Goal: Information Seeking & Learning: Learn about a topic

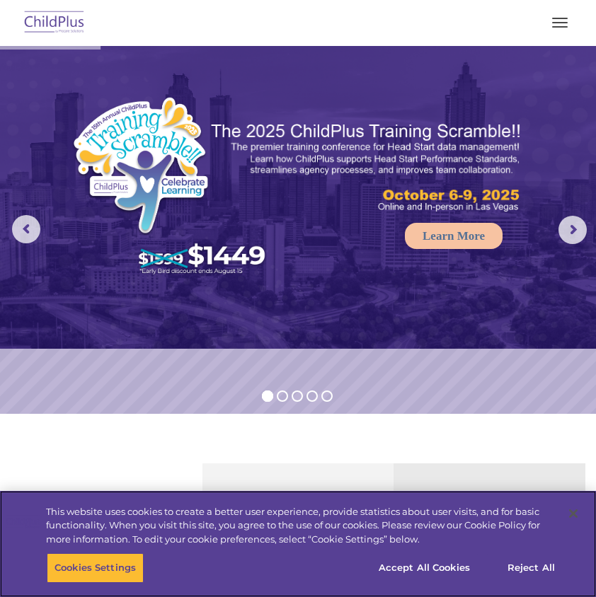
select select "MEDIUM"
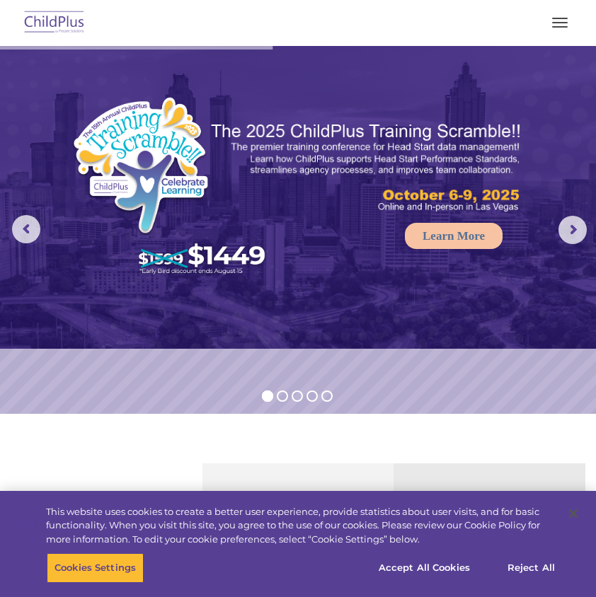
click at [557, 16] on button "button" at bounding box center [560, 22] width 30 height 23
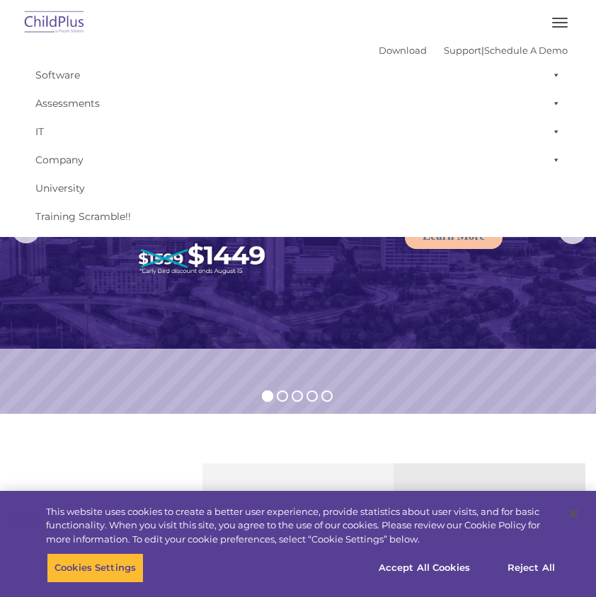
click at [556, 15] on button "button" at bounding box center [560, 22] width 30 height 23
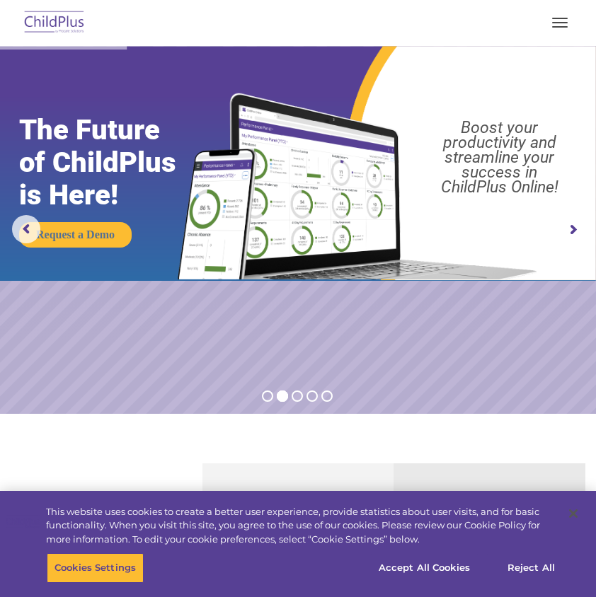
click at [556, 26] on span "button" at bounding box center [560, 26] width 16 height 1
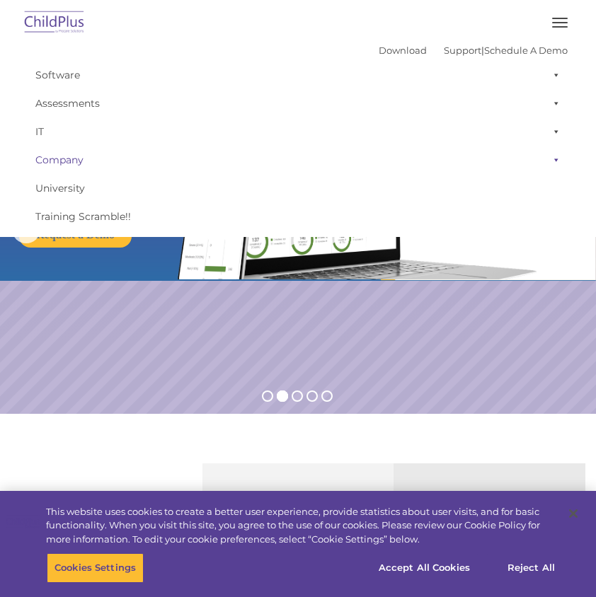
click at [558, 155] on span at bounding box center [553, 160] width 14 height 28
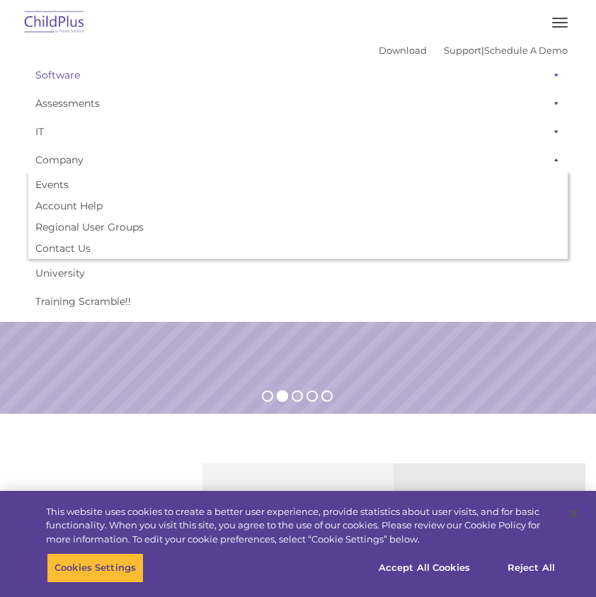
click at [75, 81] on link "Software" at bounding box center [297, 75] width 539 height 28
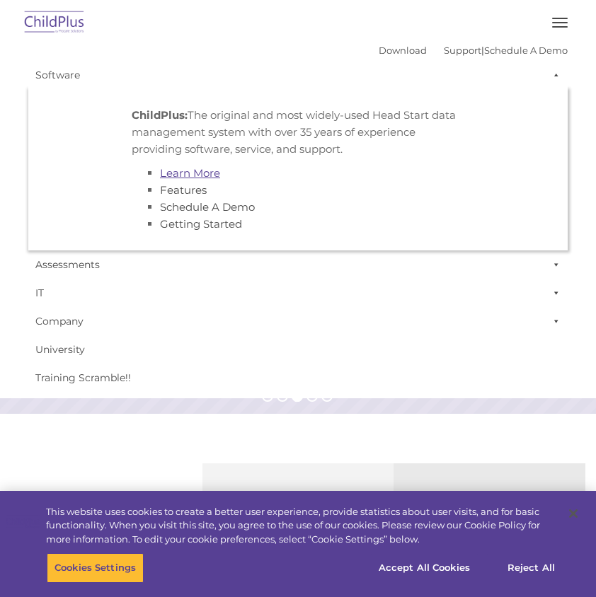
click at [191, 169] on link "Learn More" at bounding box center [190, 172] width 60 height 13
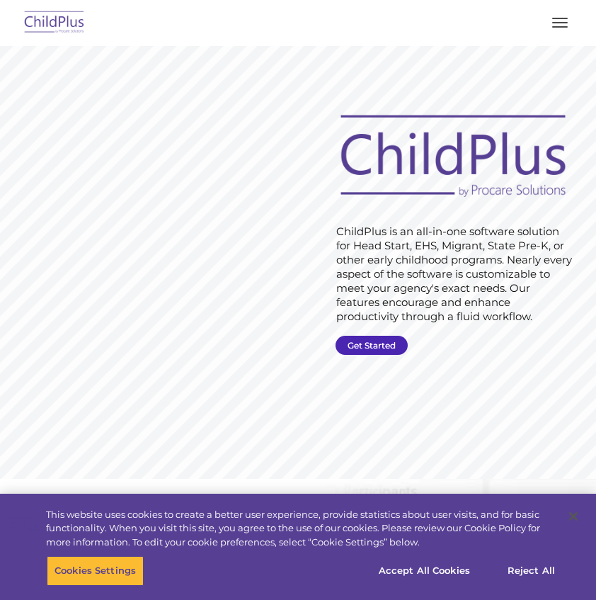
click at [375, 340] on link "Get Started" at bounding box center [372, 345] width 72 height 19
click at [561, 21] on button "button" at bounding box center [560, 22] width 30 height 23
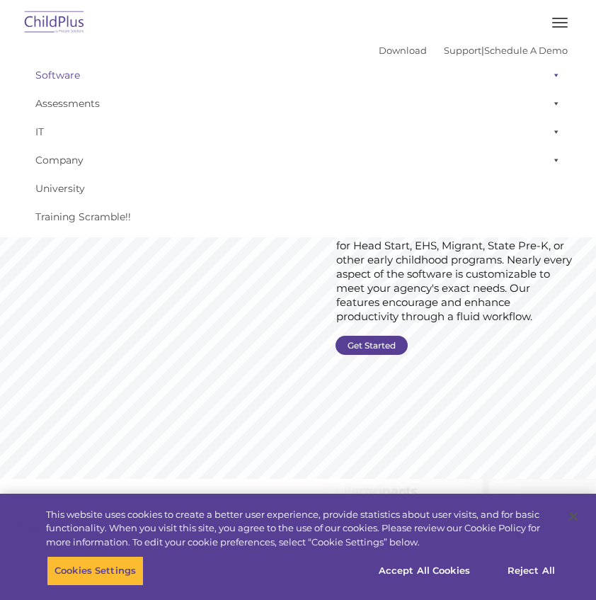
click at [558, 78] on span at bounding box center [553, 75] width 14 height 28
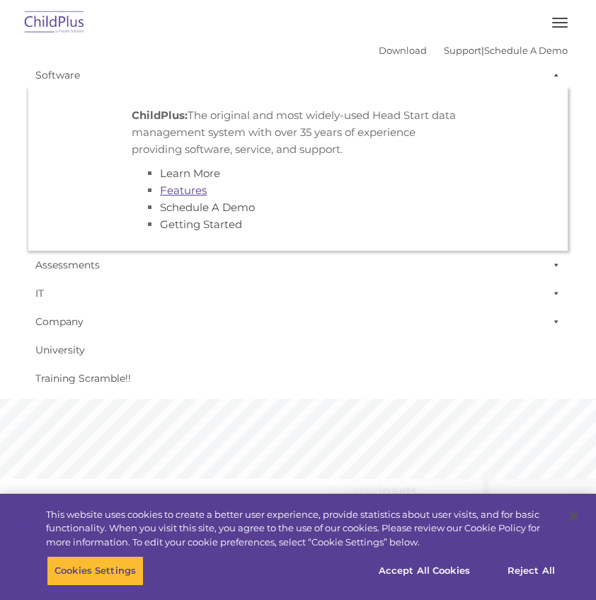
click at [195, 190] on link "Features" at bounding box center [183, 189] width 47 height 13
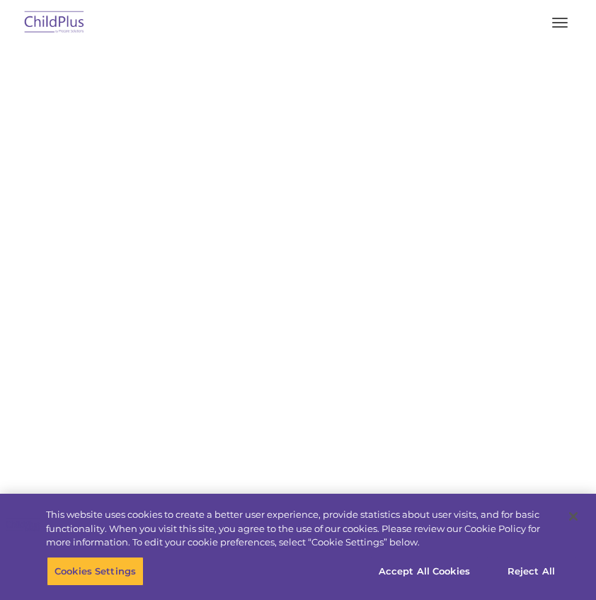
select select "MEDIUM"
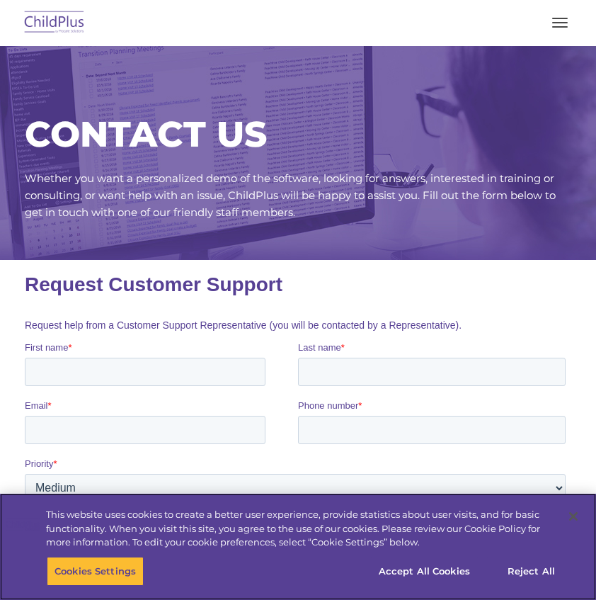
scroll to position [7, 0]
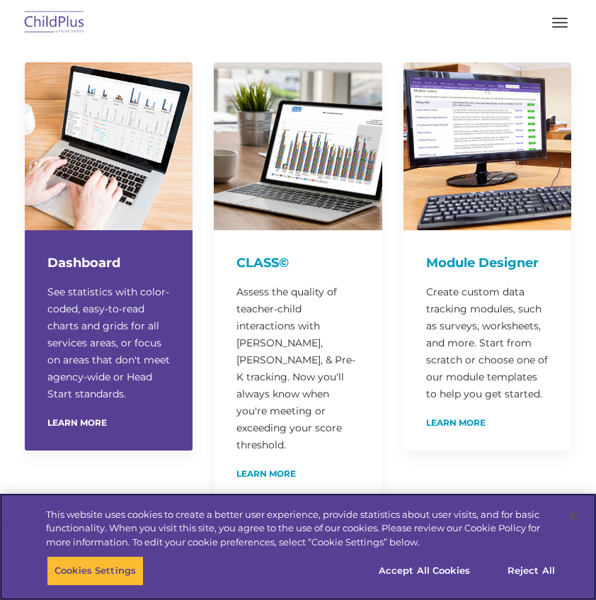
scroll to position [171, 0]
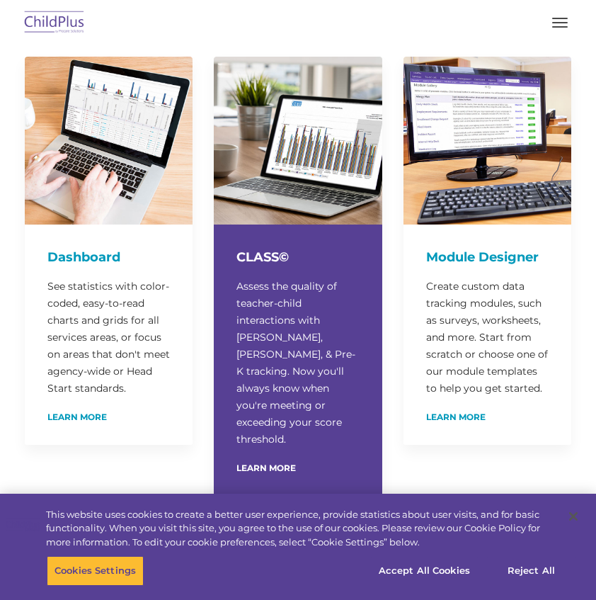
click at [336, 286] on p "Assess the quality of teacher-child interactions with Infant, Toddler, & Pre-K …" at bounding box center [297, 362] width 122 height 170
click at [256, 236] on div "CLASS© Assess the quality of teacher-child interactions with Infant, Toddler, &…" at bounding box center [298, 359] width 168 height 271
click at [265, 462] on div "Learn More" at bounding box center [297, 467] width 122 height 11
click at [268, 464] on link "Learn More" at bounding box center [265, 468] width 59 height 8
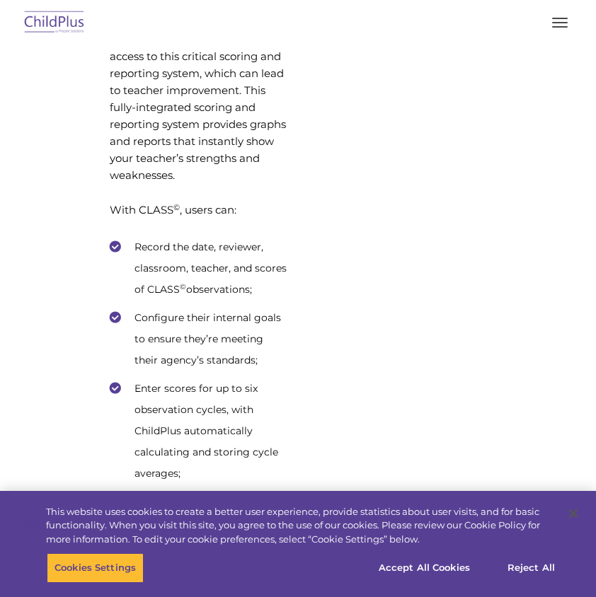
scroll to position [6011, 0]
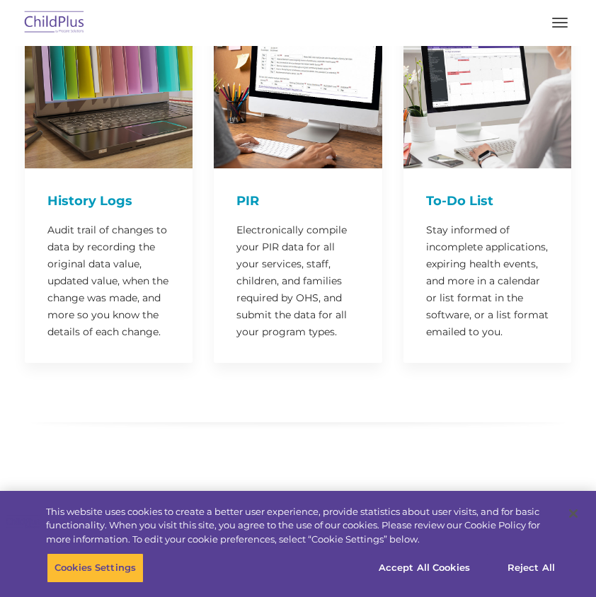
scroll to position [2422, 0]
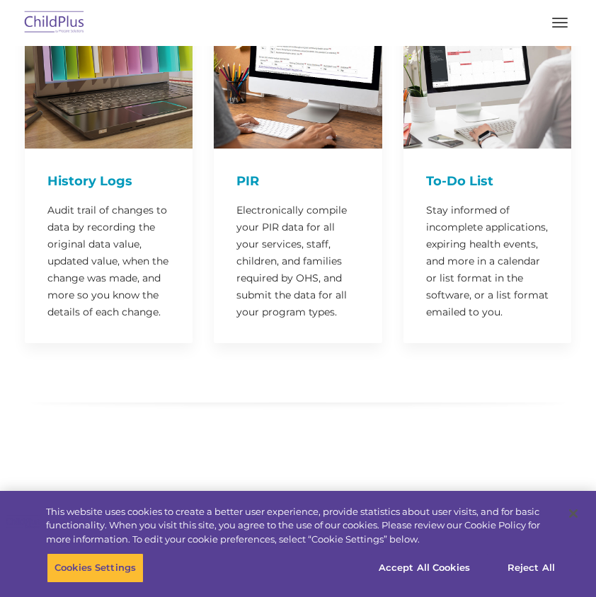
click at [556, 16] on button "button" at bounding box center [560, 22] width 30 height 23
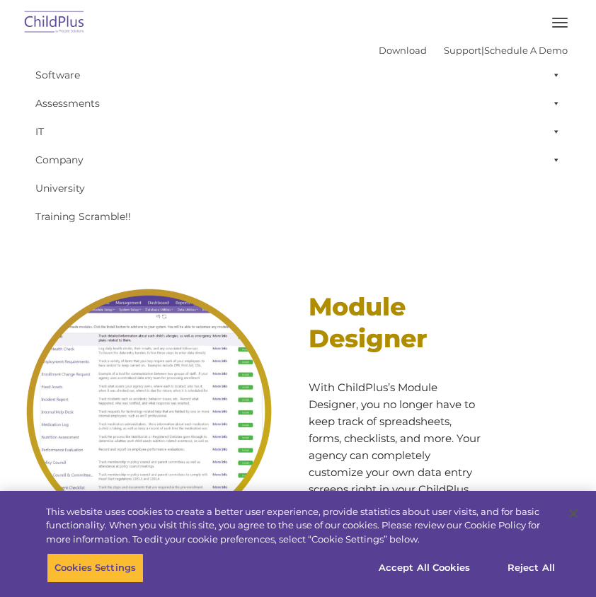
scroll to position [6565, 0]
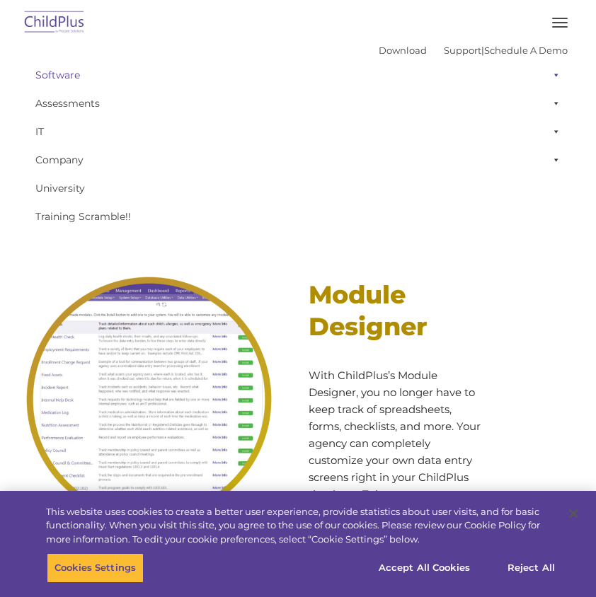
click at [554, 77] on span at bounding box center [553, 75] width 14 height 28
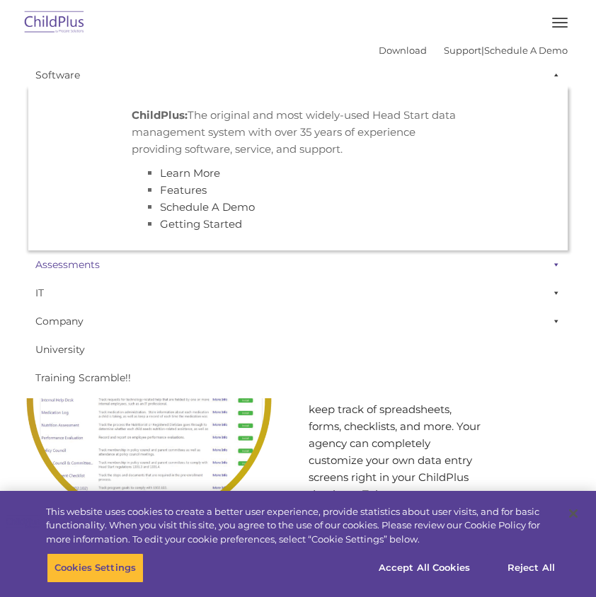
click at [559, 271] on span at bounding box center [553, 265] width 14 height 28
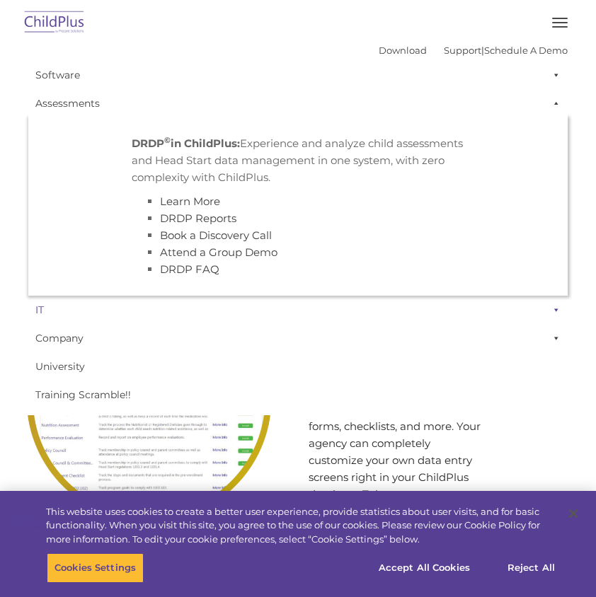
click at [559, 312] on span at bounding box center [553, 310] width 14 height 28
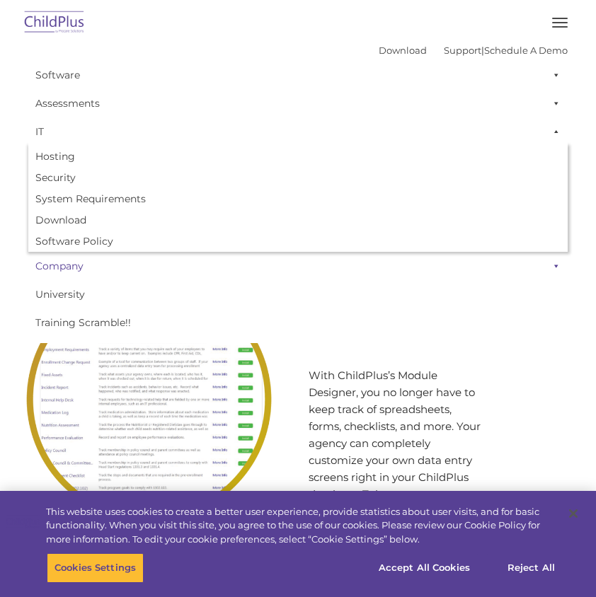
click at [552, 270] on span at bounding box center [553, 266] width 14 height 28
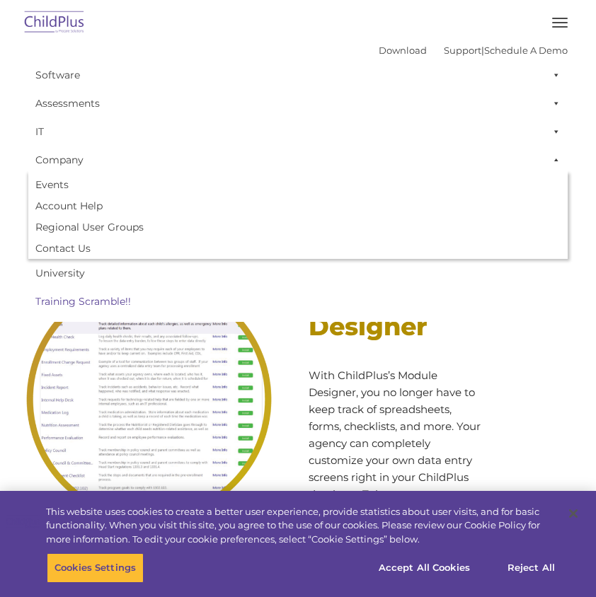
click at [551, 290] on link "Training Scramble!!" at bounding box center [297, 301] width 539 height 28
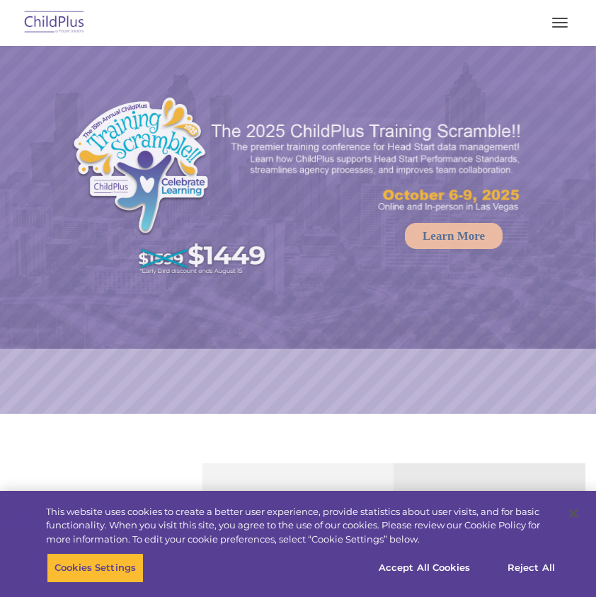
select select "MEDIUM"
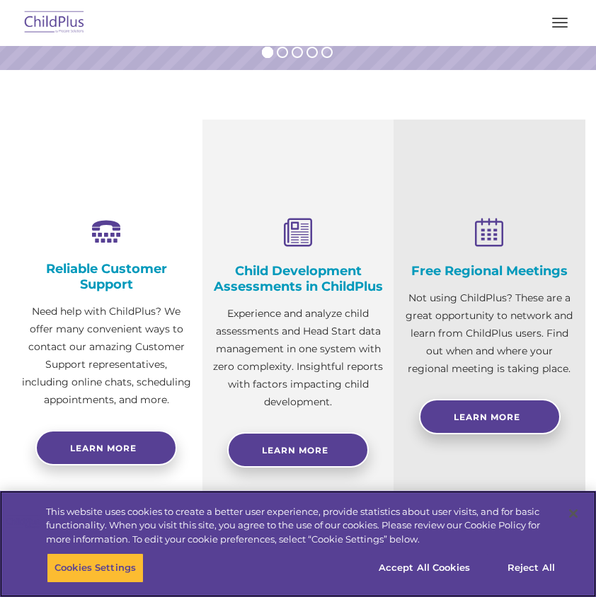
scroll to position [407, 0]
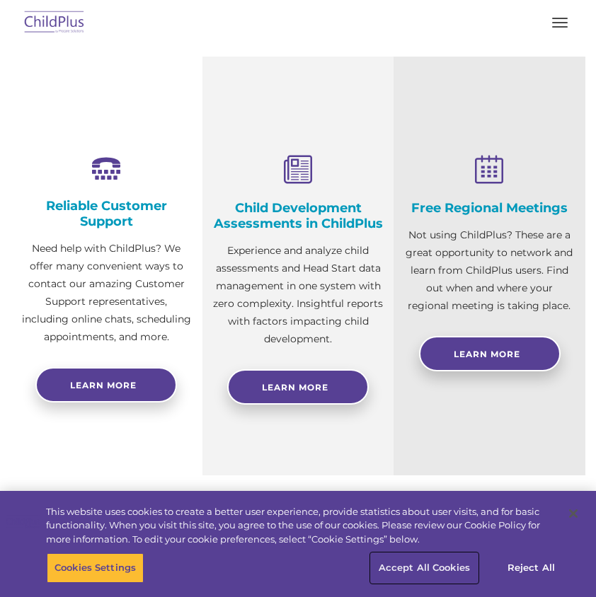
click at [404, 568] on button "Accept All Cookies" at bounding box center [424, 569] width 107 height 30
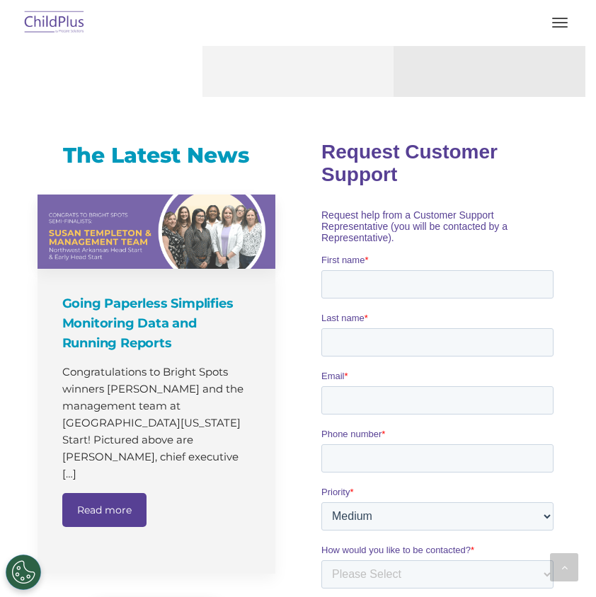
scroll to position [786, 0]
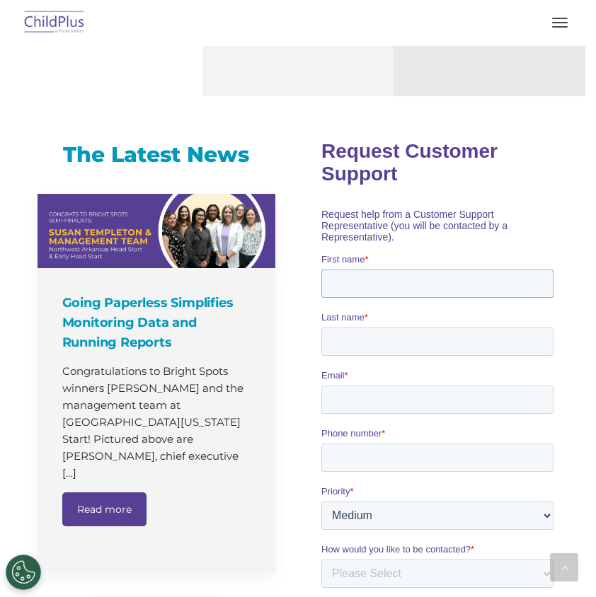
click at [376, 269] on input "First name *" at bounding box center [437, 283] width 232 height 28
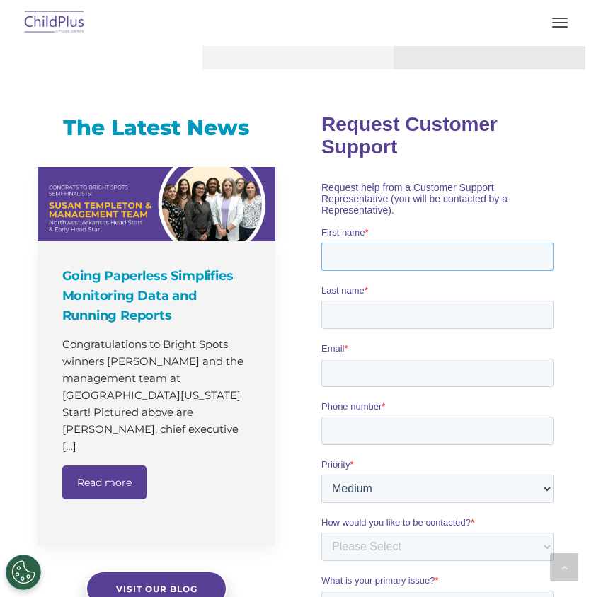
scroll to position [817, 0]
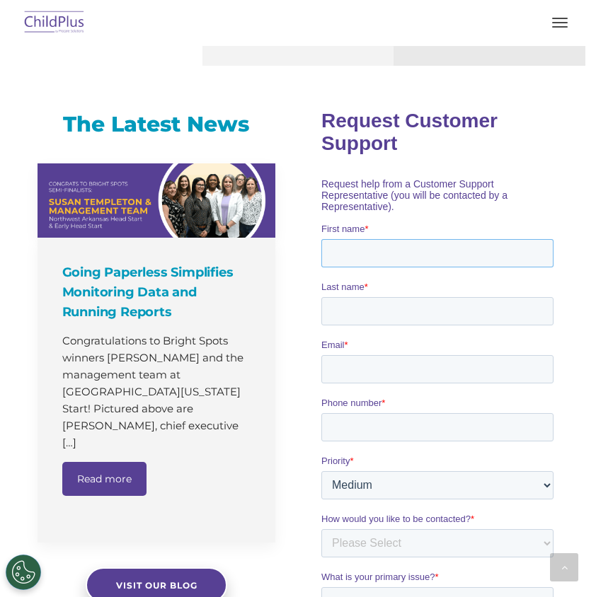
click at [384, 239] on input "First name *" at bounding box center [437, 253] width 232 height 28
type input "Delicia"
click at [374, 297] on input "Last name *" at bounding box center [437, 311] width 232 height 28
type input "Liao"
click at [369, 355] on input "Email *" at bounding box center [437, 369] width 232 height 28
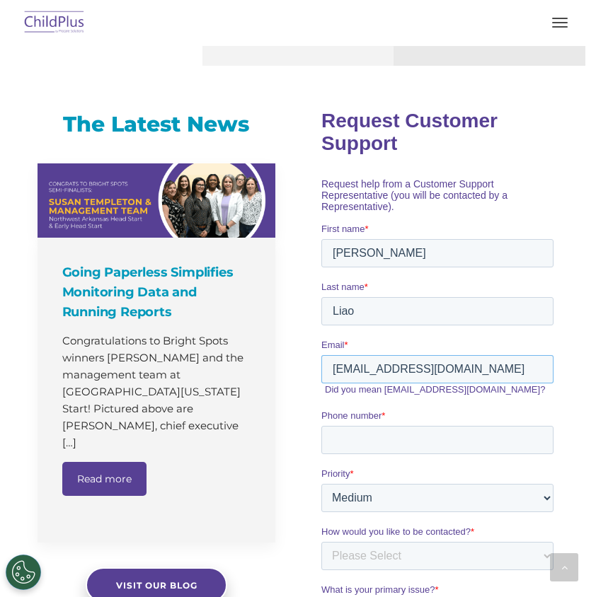
type input "liaodelicia@gmail.com"
type input "4406619267"
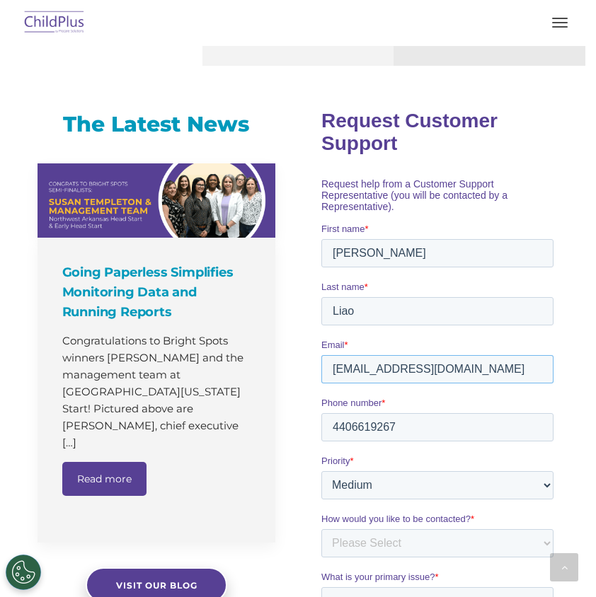
scroll to position [956, 0]
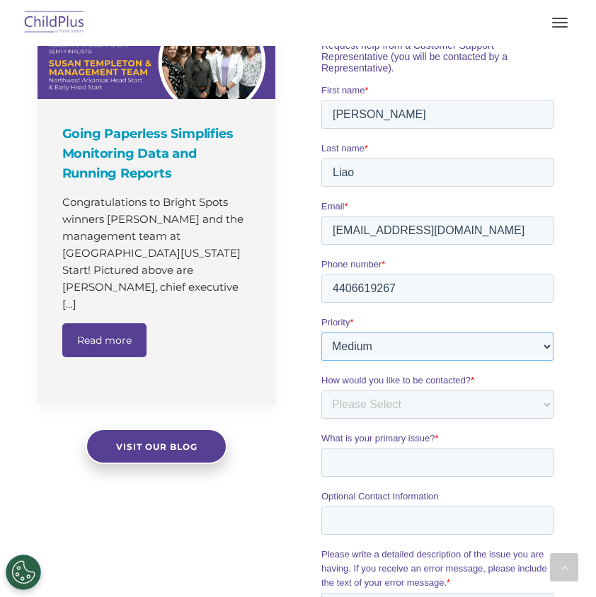
click at [385, 333] on select "Please Select Low Medium High" at bounding box center [437, 347] width 232 height 28
select select "HIGH"
click at [321, 354] on select "Please Select Low Medium High" at bounding box center [437, 347] width 232 height 28
click at [385, 391] on select "Please Select Phone Email" at bounding box center [437, 405] width 232 height 28
select select "Email"
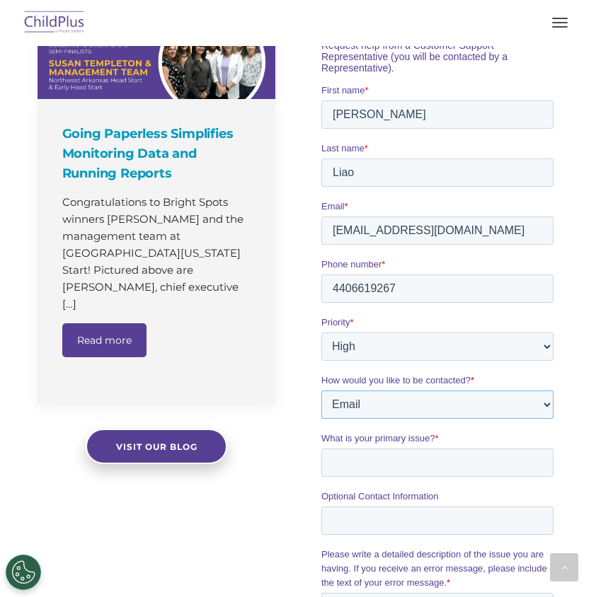
click at [321, 412] on select "Please Select Phone Email" at bounding box center [437, 405] width 232 height 28
click at [387, 449] on input "What is your primary issue? *" at bounding box center [437, 463] width 232 height 28
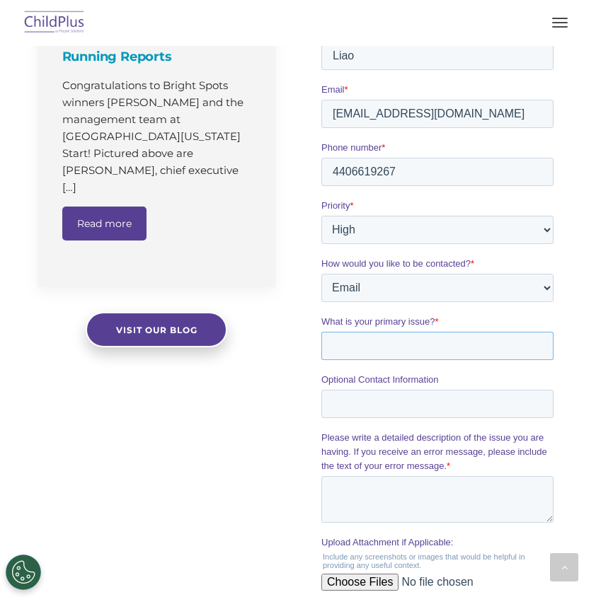
scroll to position [1126, 0]
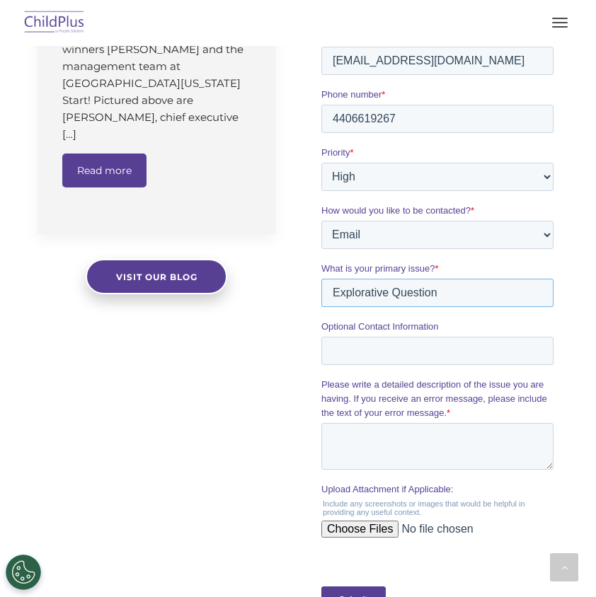
type input "Explorative Question"
click at [403, 399] on label "Please write a detailed description of the issue you are having. If you receive…" at bounding box center [440, 399] width 238 height 42
click at [403, 423] on textarea "Please write a detailed description of the issue you are having. If you receive…" at bounding box center [437, 446] width 232 height 47
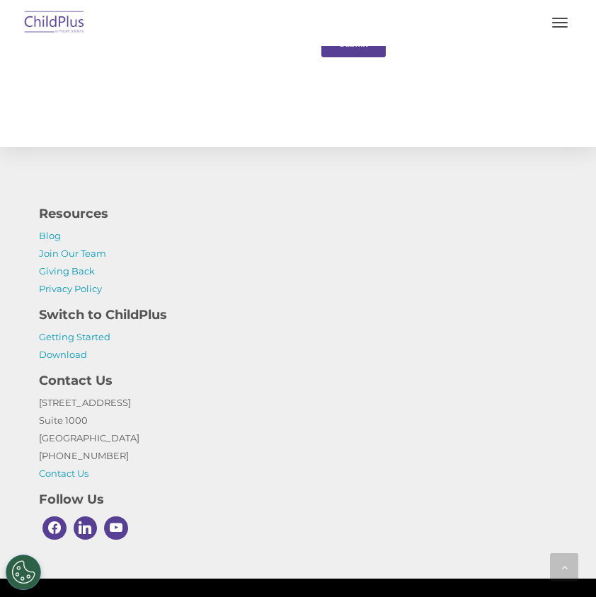
scroll to position [1710, 0]
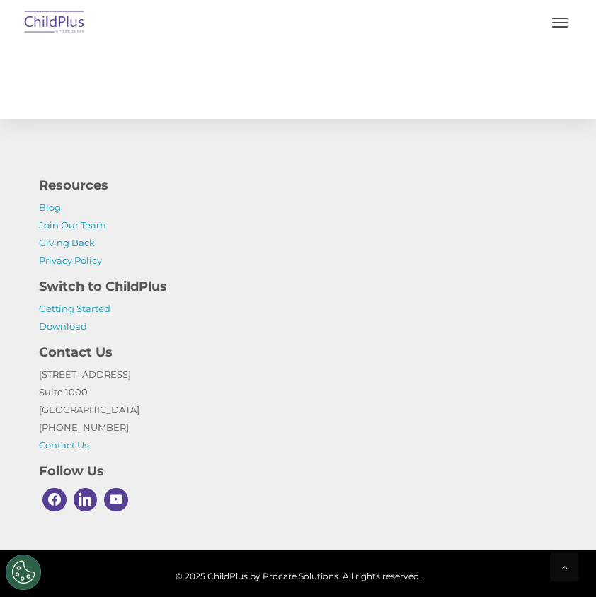
type textarea "Hi! My name is Delicia and I'm cur"
click at [558, 19] on button "button" at bounding box center [560, 22] width 30 height 23
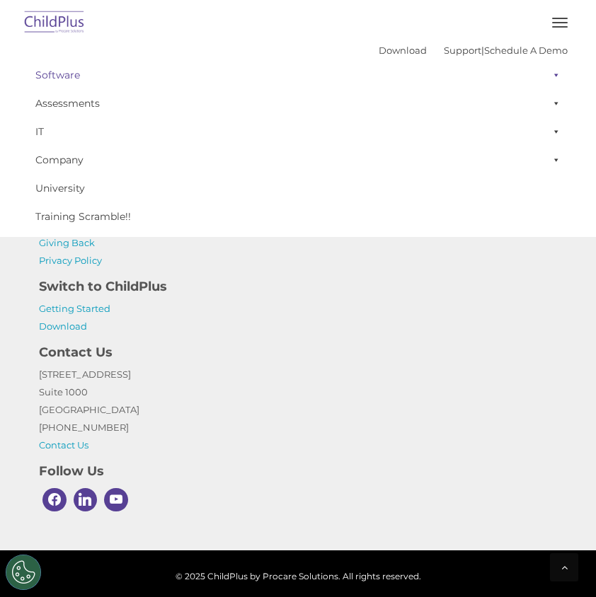
click at [551, 71] on span at bounding box center [553, 75] width 14 height 28
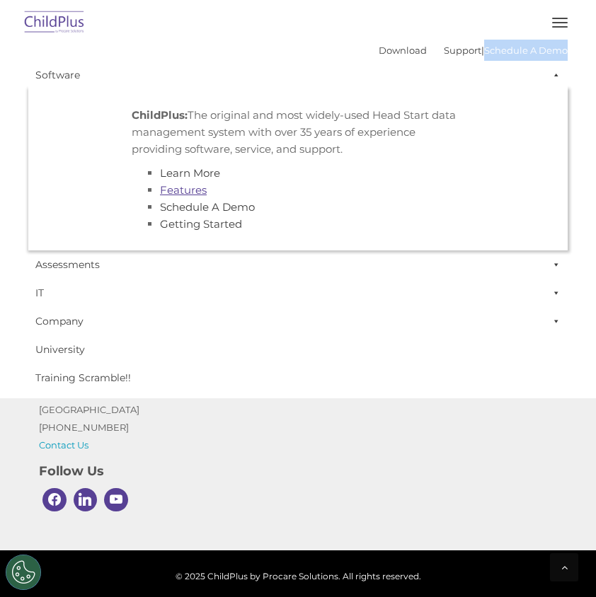
click at [194, 188] on link "Features" at bounding box center [183, 189] width 47 height 13
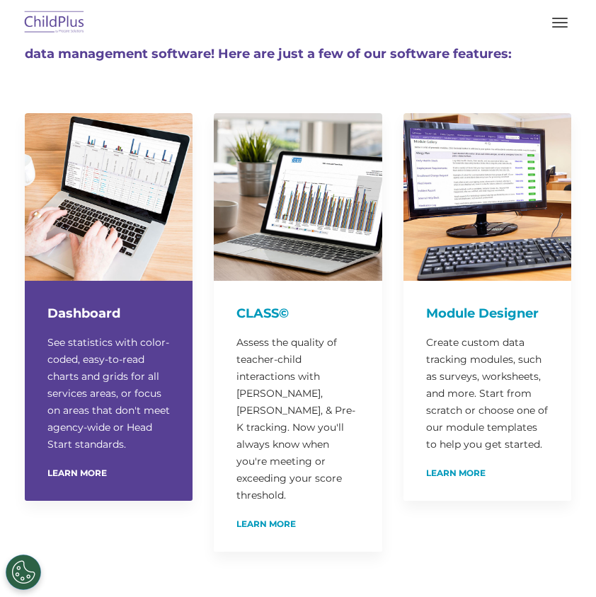
scroll to position [123, 0]
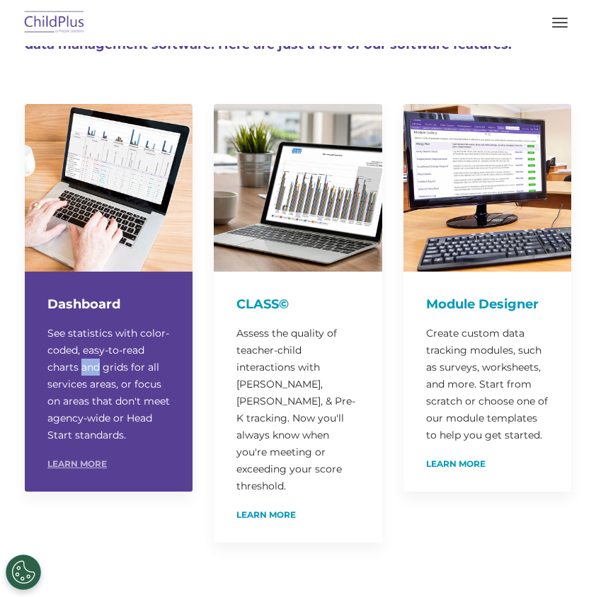
click at [93, 469] on link "Learn More" at bounding box center [76, 464] width 59 height 8
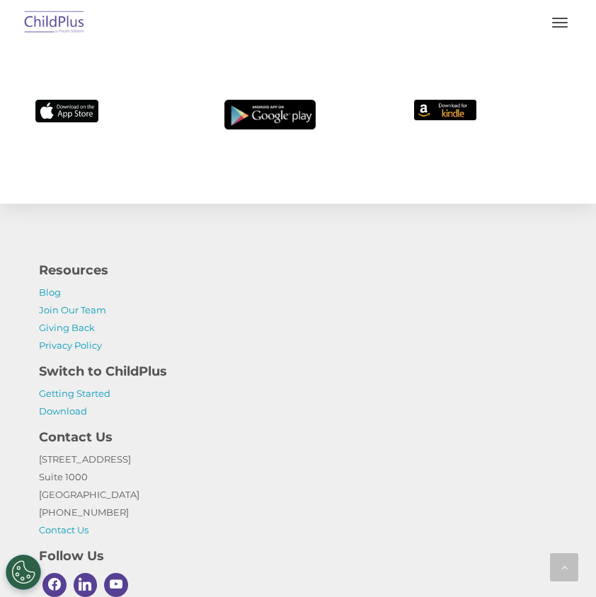
scroll to position [12504, 0]
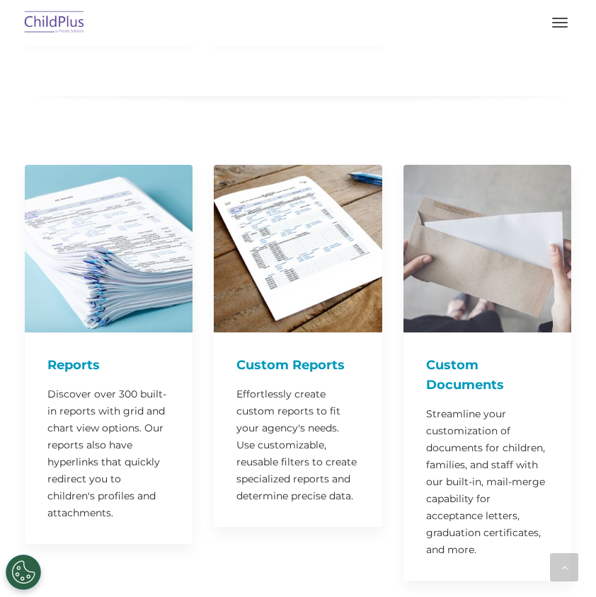
scroll to position [1695, 0]
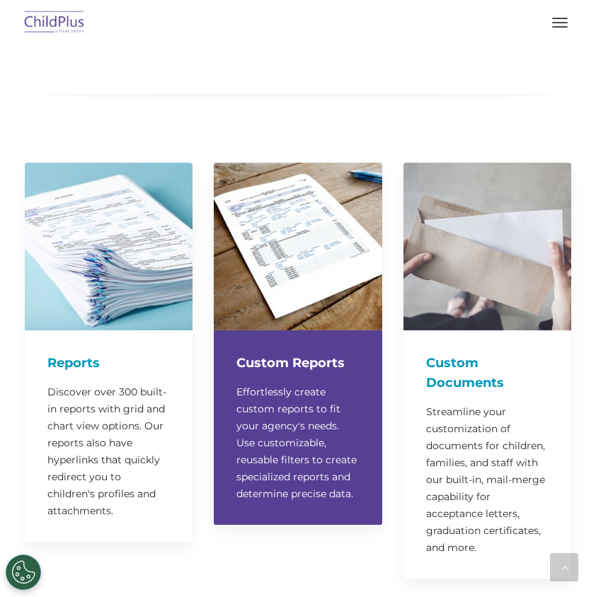
click at [282, 384] on p "Effortlessly create custom reports to fit your agency's needs. Use customizable…" at bounding box center [297, 443] width 122 height 119
click at [283, 487] on p "Effortlessly create custom reports to fit your agency's needs. Use customizable…" at bounding box center [297, 443] width 122 height 119
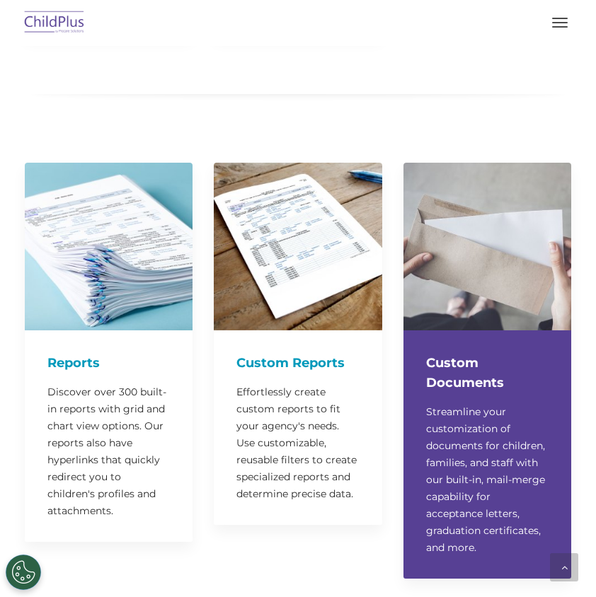
click at [462, 371] on h4 "Custom Documents" at bounding box center [487, 373] width 122 height 40
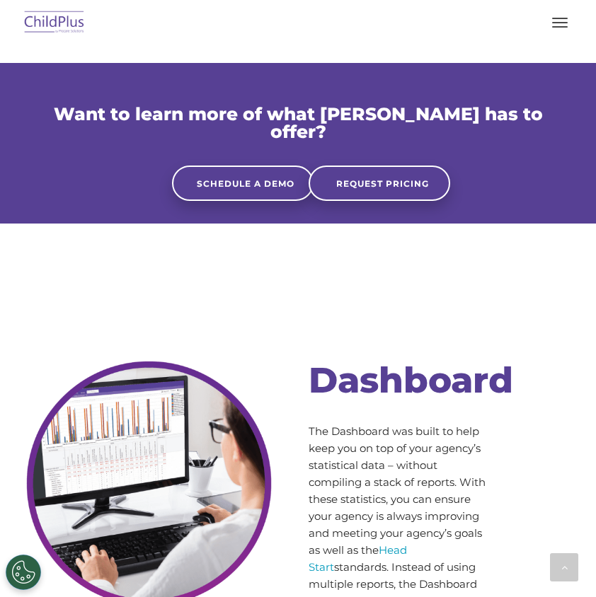
scroll to position [3903, 0]
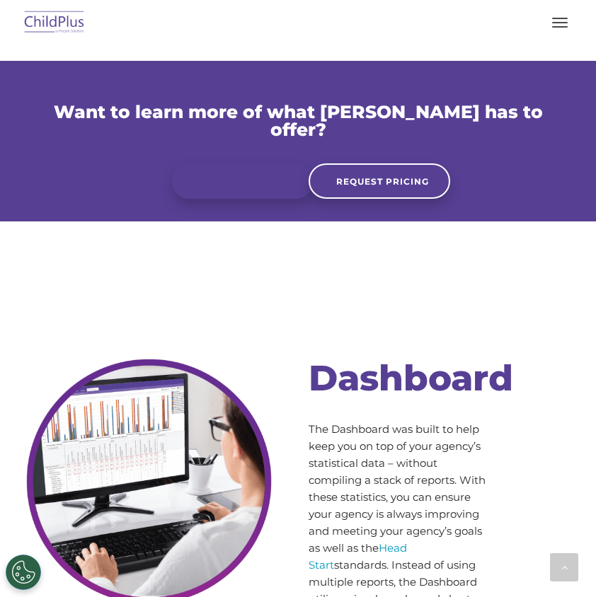
click at [267, 174] on link "Schedule a Demo" at bounding box center [243, 181] width 142 height 35
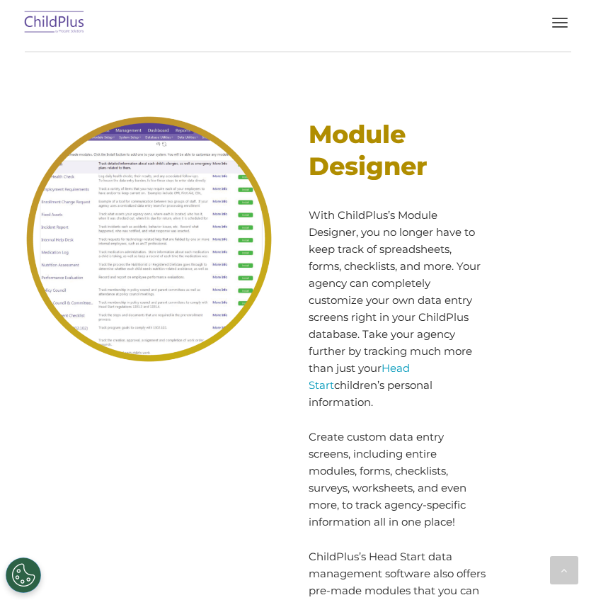
scroll to position [6726, 0]
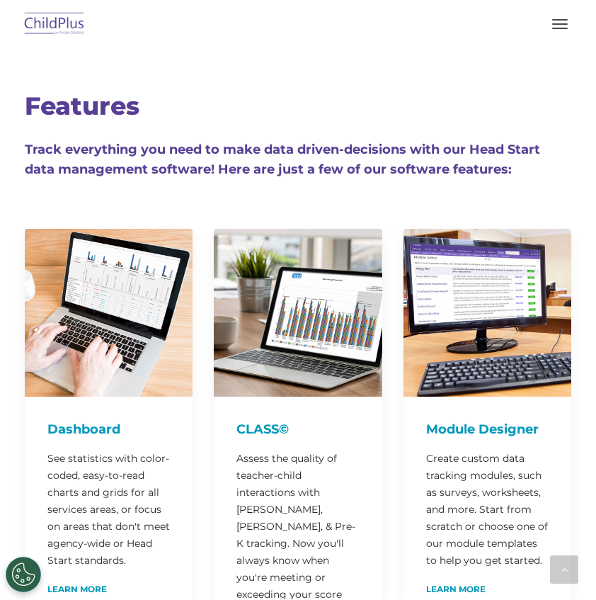
scroll to position [8691, 0]
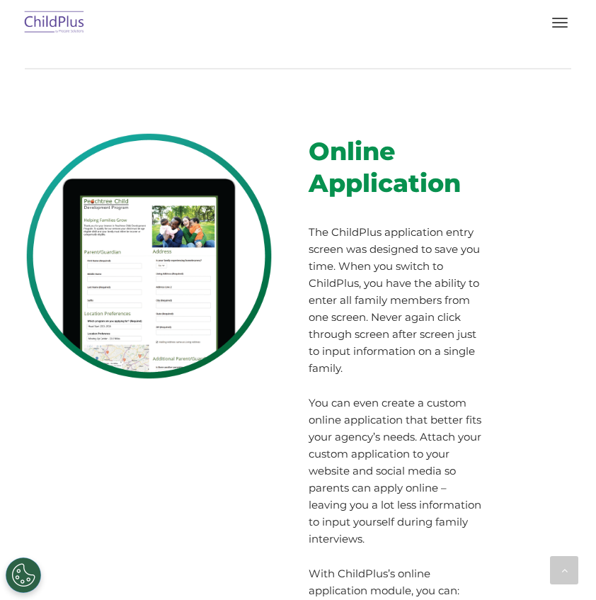
click at [562, 18] on span "button" at bounding box center [560, 18] width 16 height 1
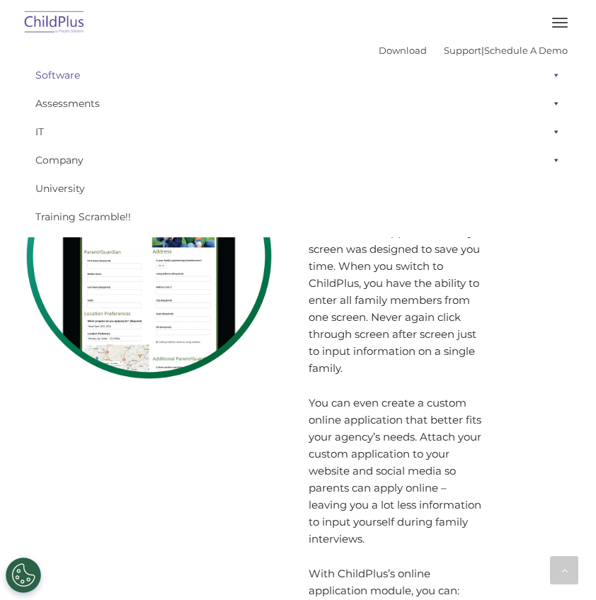
click at [551, 81] on span at bounding box center [553, 75] width 14 height 28
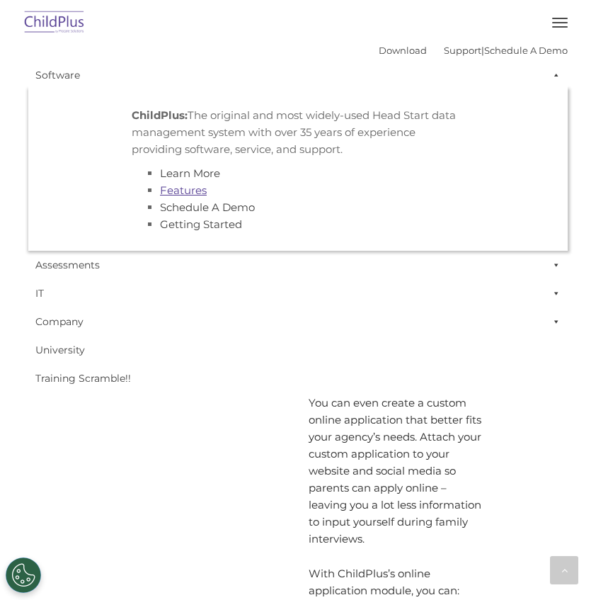
click at [200, 188] on link "Features" at bounding box center [183, 189] width 47 height 13
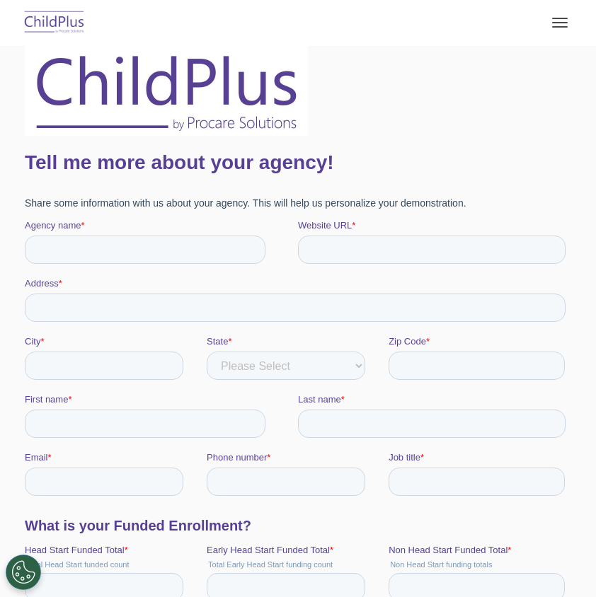
scroll to position [255, 0]
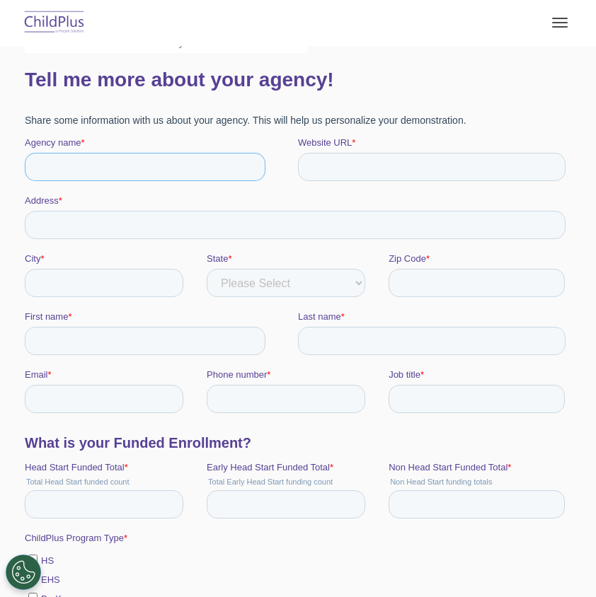
click at [222, 177] on input "Agency name *" at bounding box center [145, 167] width 241 height 28
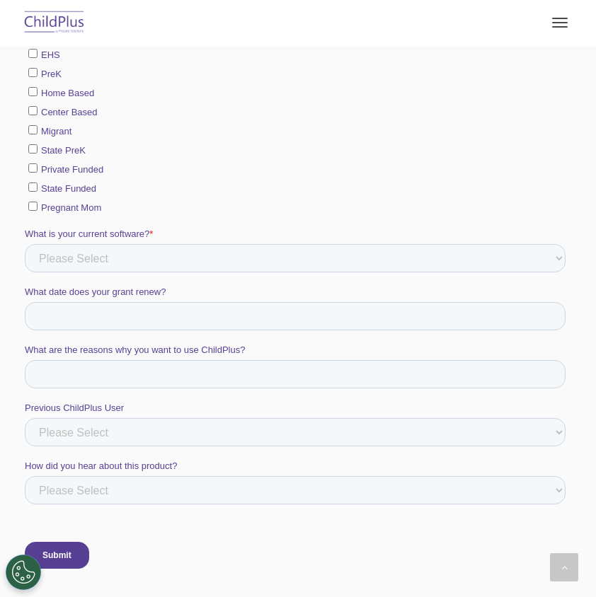
scroll to position [837, 0]
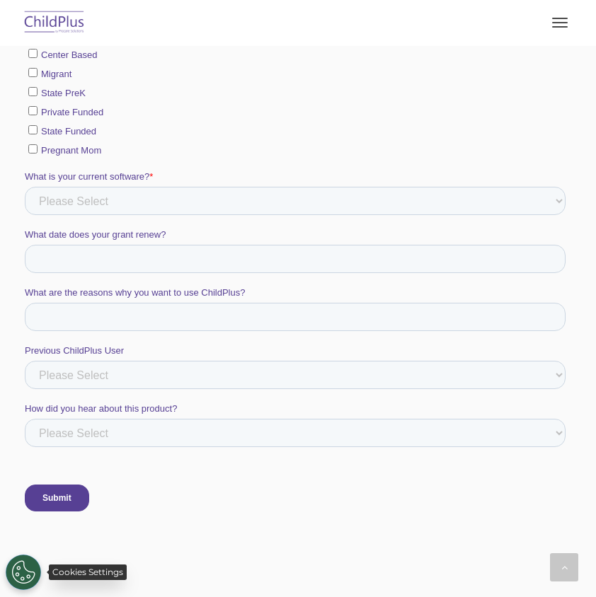
click at [28, 561] on button "Cookies Settings" at bounding box center [23, 572] width 35 height 35
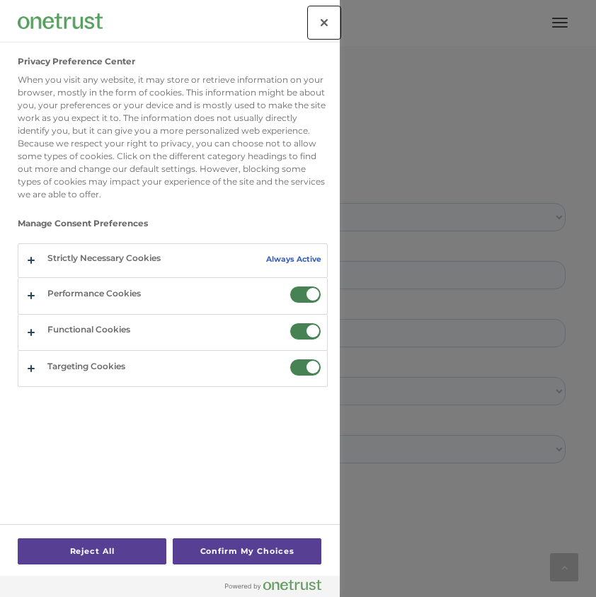
click at [319, 14] on button "Close" at bounding box center [324, 22] width 31 height 31
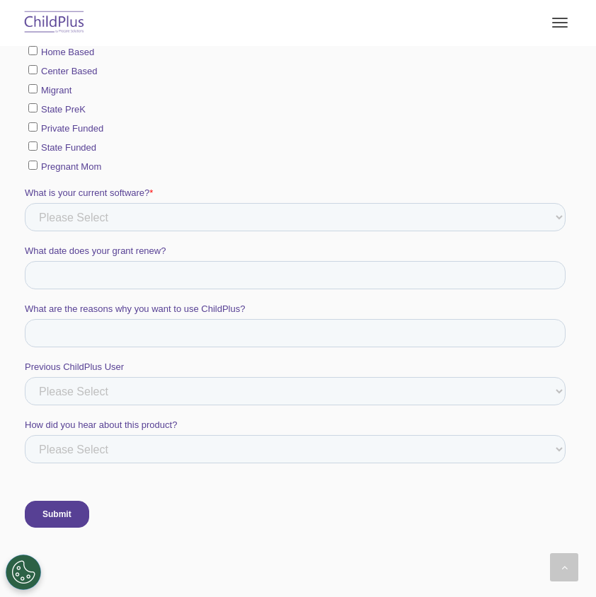
click at [558, 18] on span "button" at bounding box center [560, 18] width 16 height 1
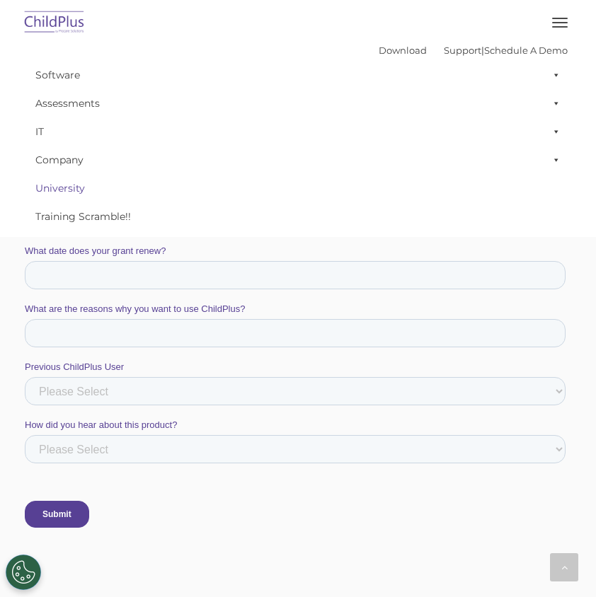
click at [497, 186] on link "University" at bounding box center [297, 188] width 539 height 28
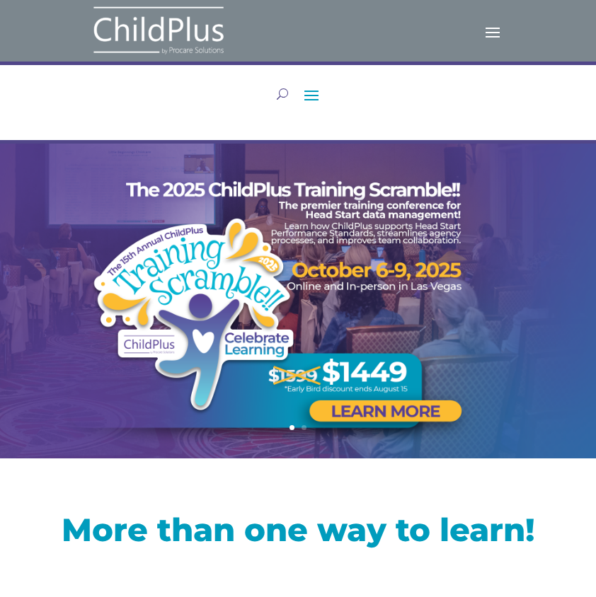
click at [492, 38] on span at bounding box center [492, 31] width 23 height 23
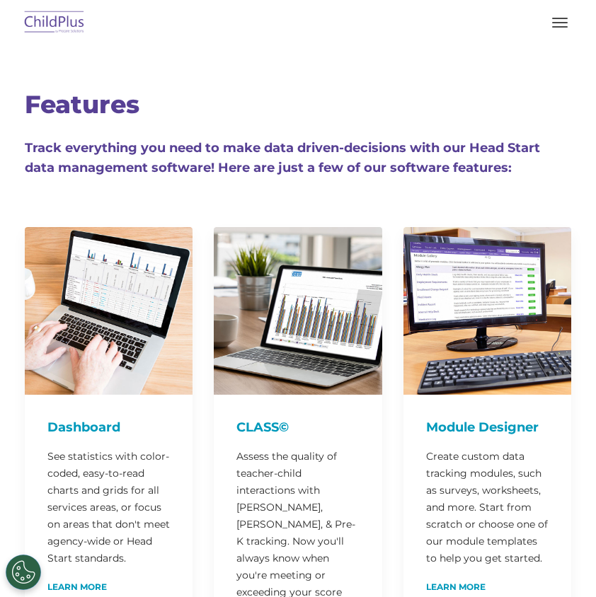
click at [559, 27] on span "button" at bounding box center [560, 26] width 16 height 1
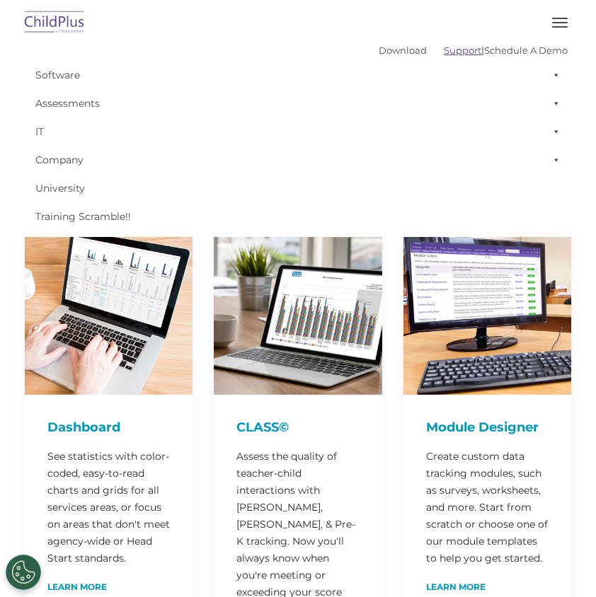
click at [445, 53] on link "Support" at bounding box center [463, 50] width 38 height 11
click at [451, 50] on link "Support" at bounding box center [463, 50] width 38 height 11
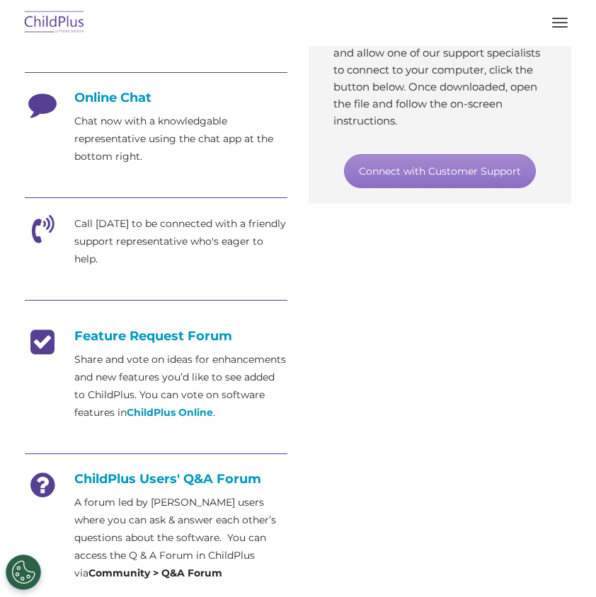
scroll to position [523, 0]
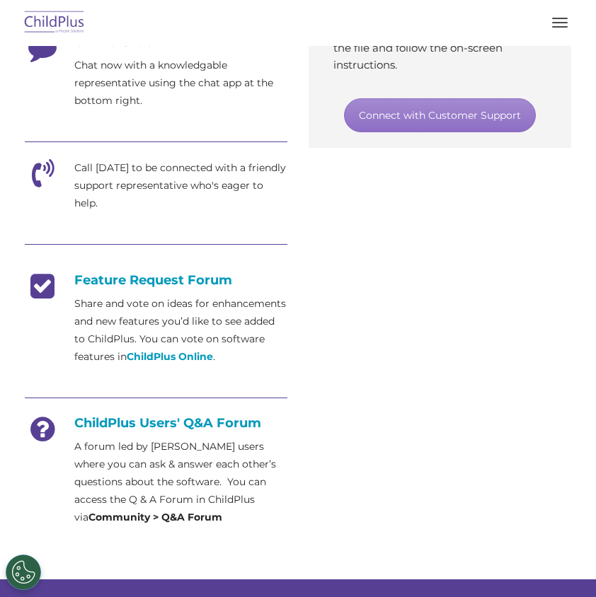
click at [222, 511] on strong "Community > Q&A Forum" at bounding box center [155, 517] width 134 height 13
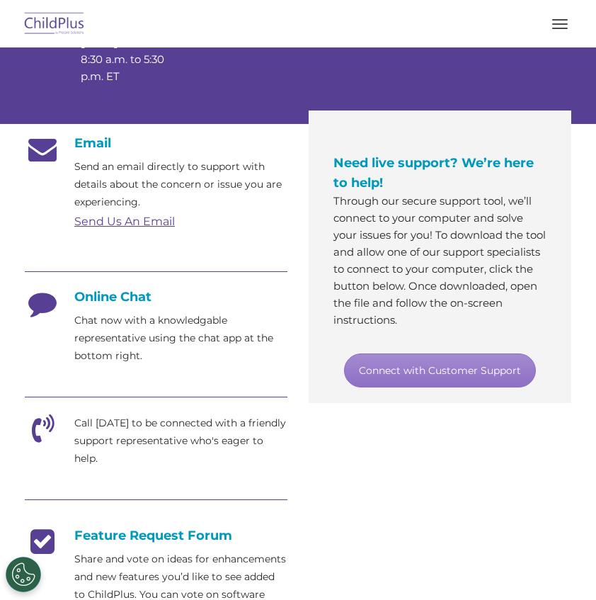
scroll to position [261, 0]
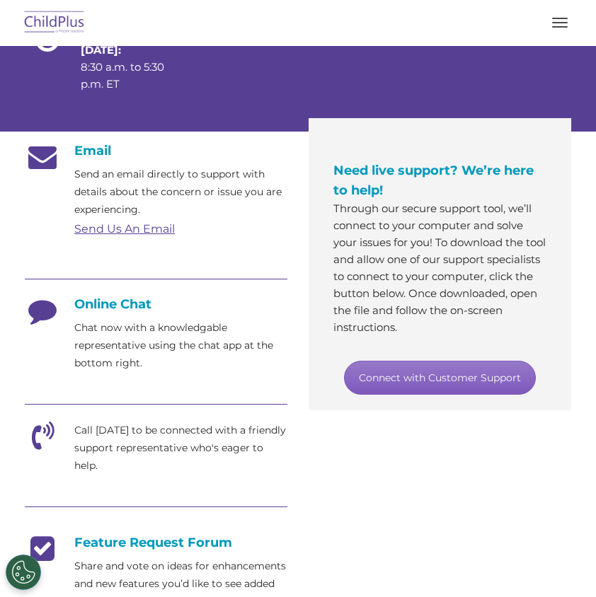
click at [362, 372] on link "Connect with Customer Support" at bounding box center [440, 378] width 192 height 34
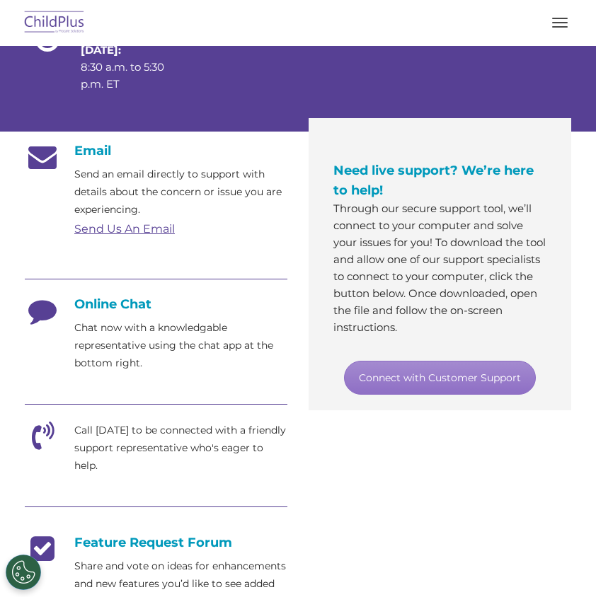
click at [386, 395] on div "Need live support? We’re here to help! Through our secure support tool, we’ll c…" at bounding box center [440, 270] width 234 height 282
click at [165, 233] on link "Send Us An Email" at bounding box center [124, 228] width 101 height 13
click at [144, 233] on link "Send Us An Email" at bounding box center [124, 228] width 101 height 13
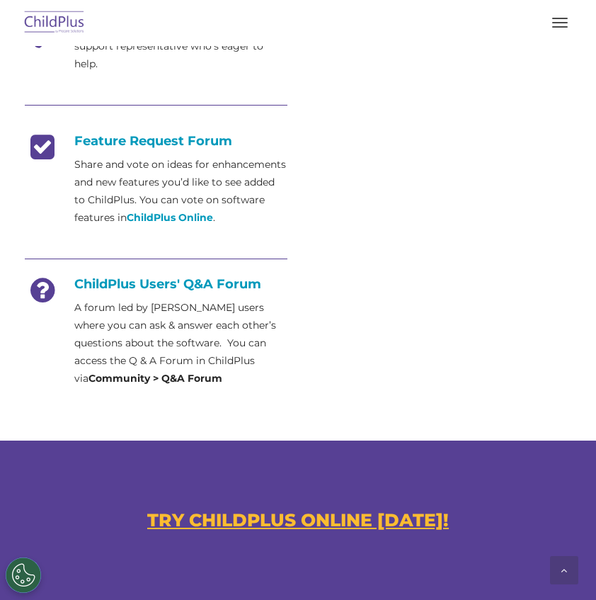
scroll to position [1147, 0]
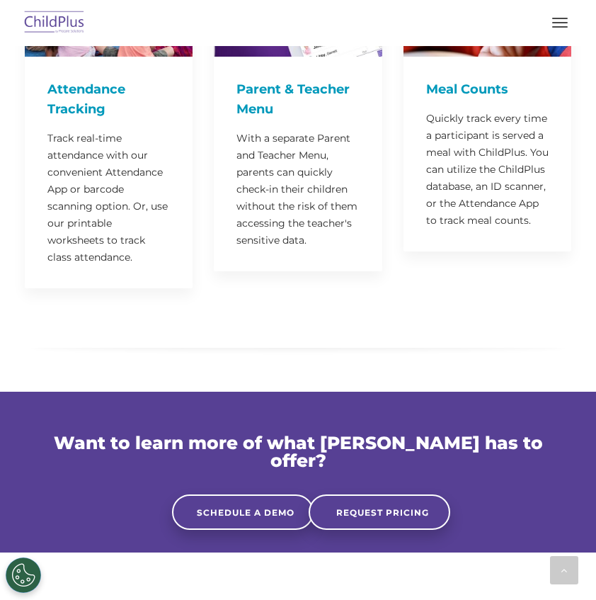
scroll to position [3586, 0]
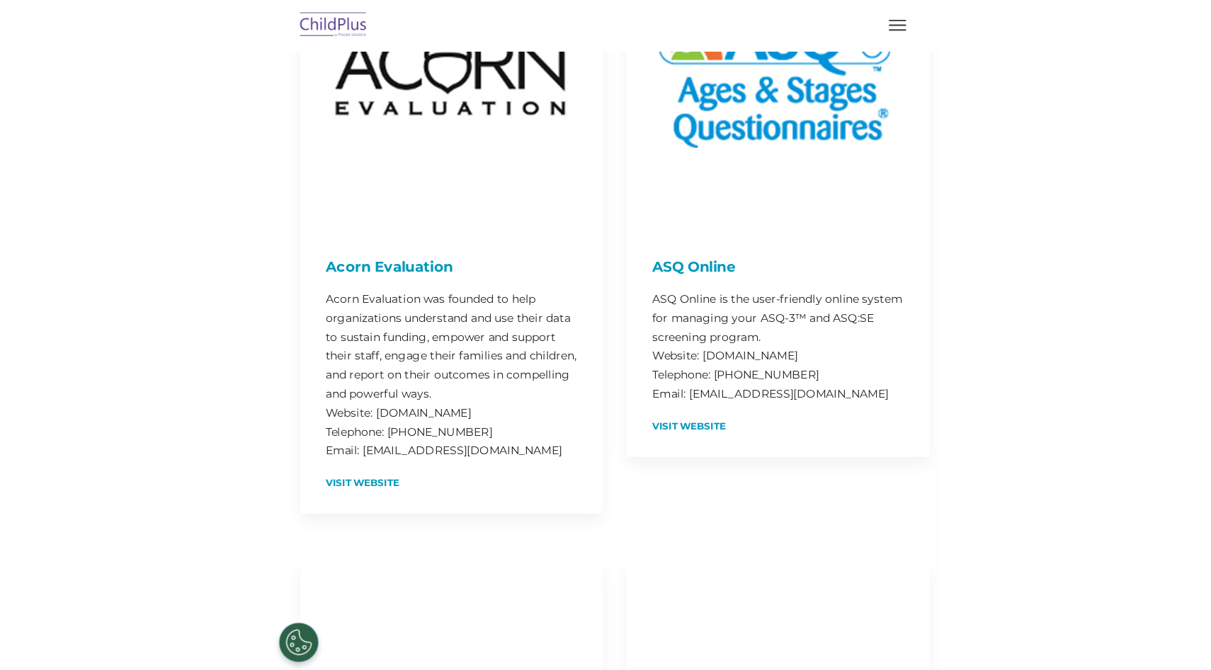
scroll to position [425, 0]
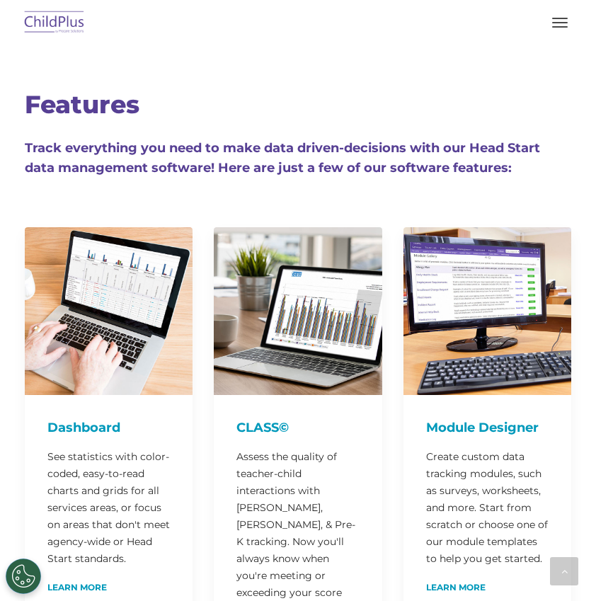
scroll to position [9821, 0]
